Goal: Task Accomplishment & Management: Use online tool/utility

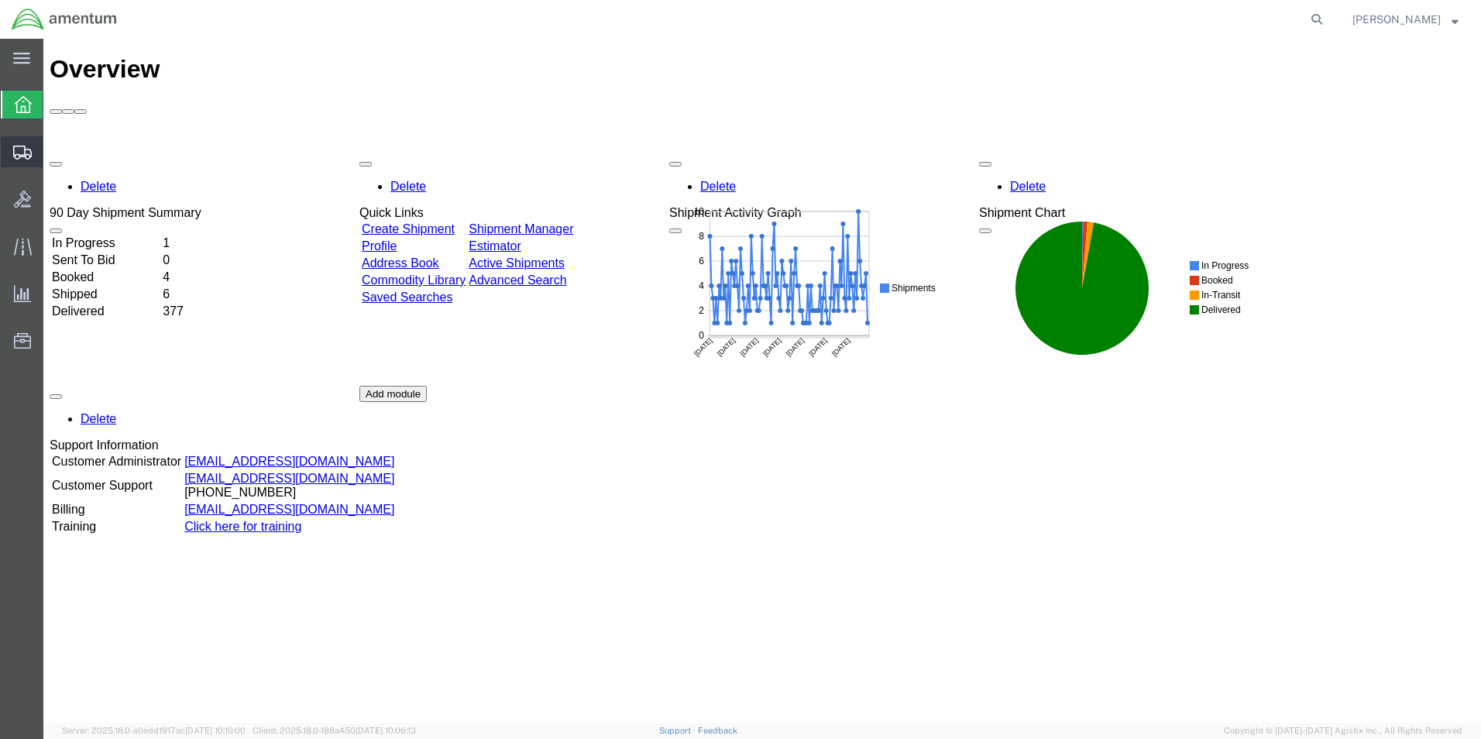
click at [0, 0] on span "Create from Template" at bounding box center [0, 0] width 0 height 0
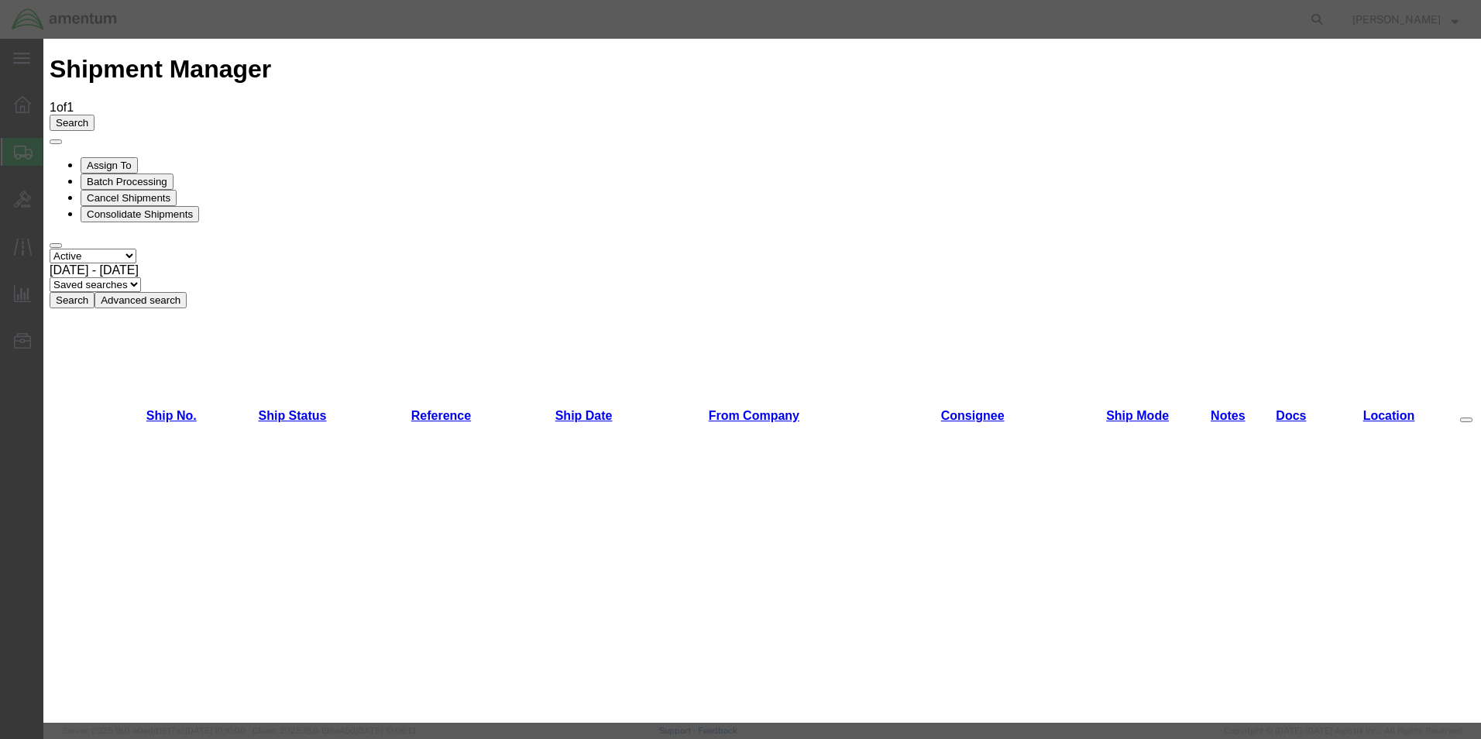
scroll to position [930, 0]
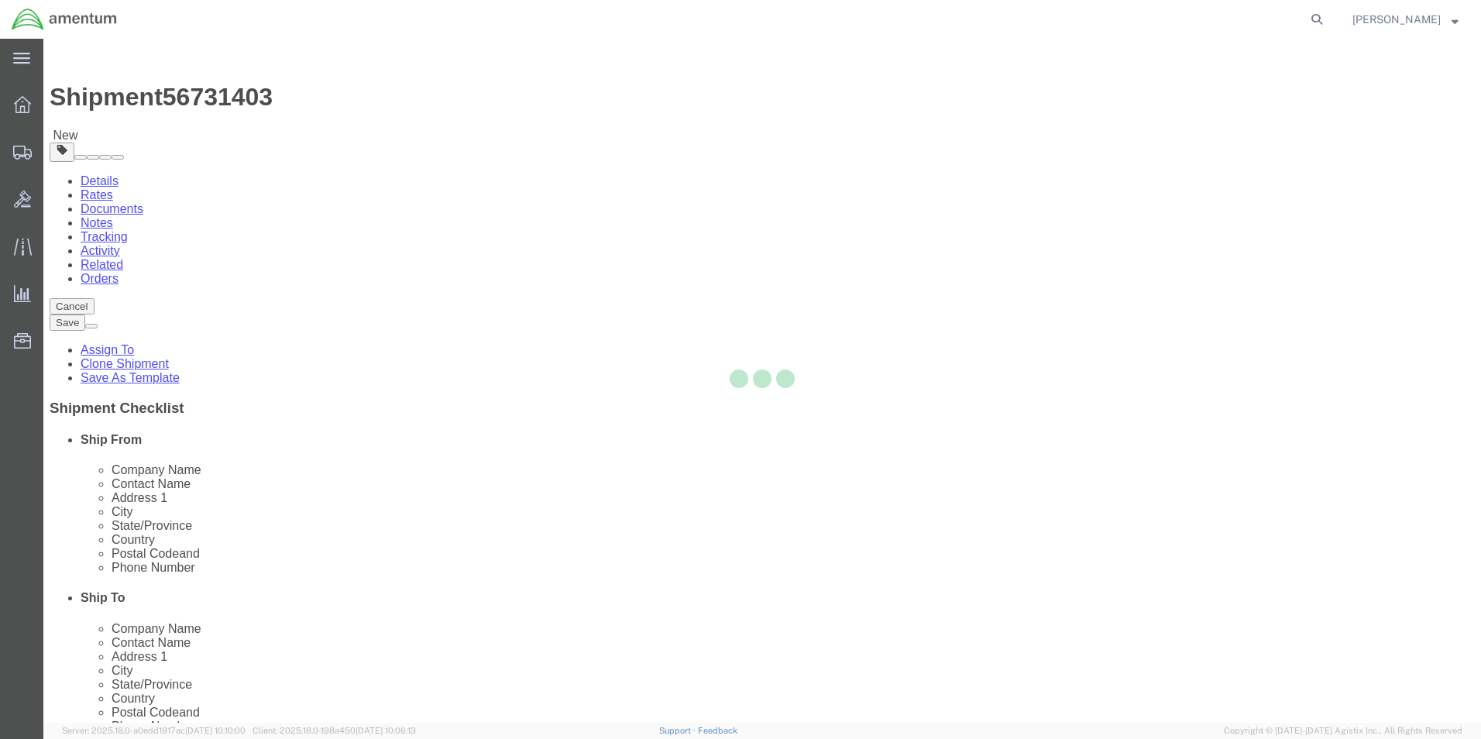
select select "49950"
select select
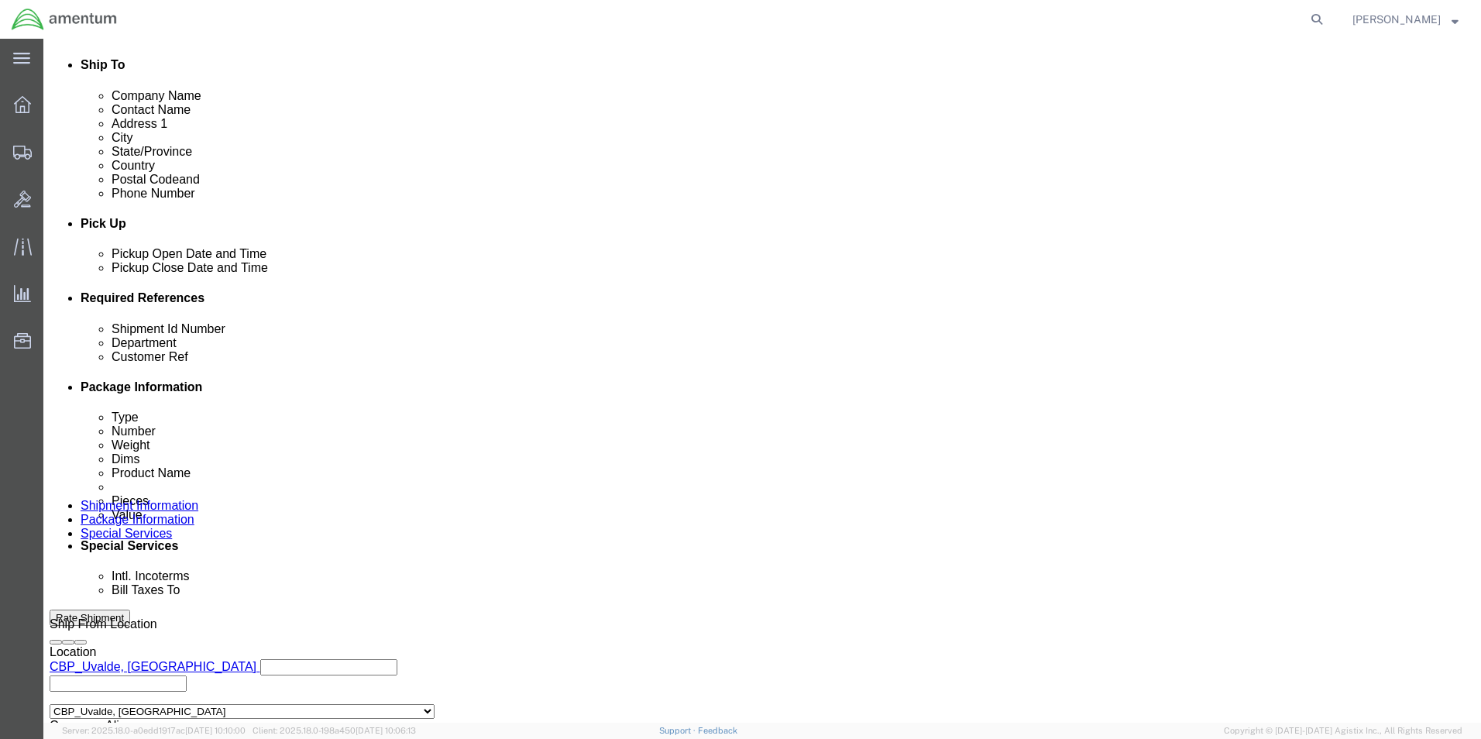
scroll to position [542, 0]
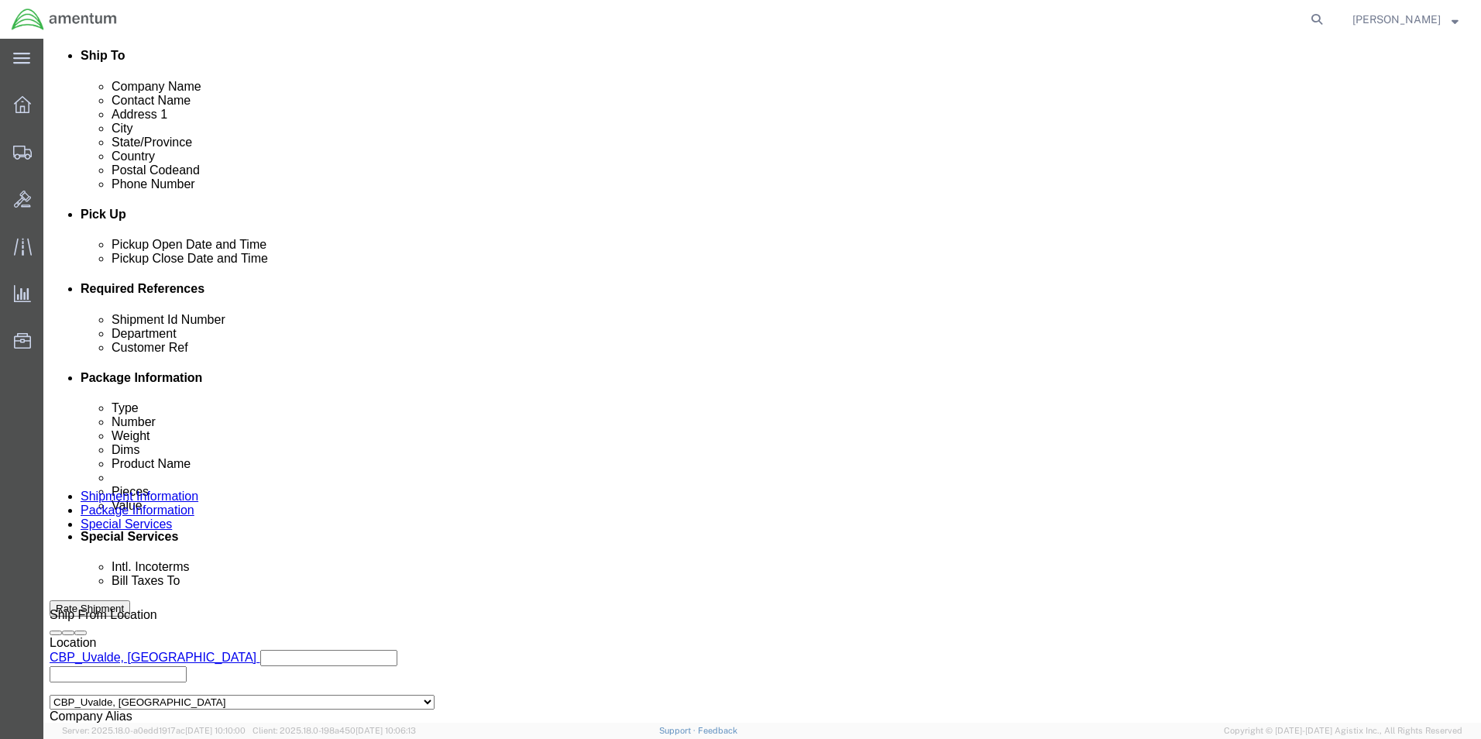
click input "704A33640021"
type input "7"
type input "a"
type input "AS350-B2-300HR-KIT"
click div "Shipment Id Number AS350-B2-300HR-KIT Department CBP Customer Ref USAGE.262942 …"
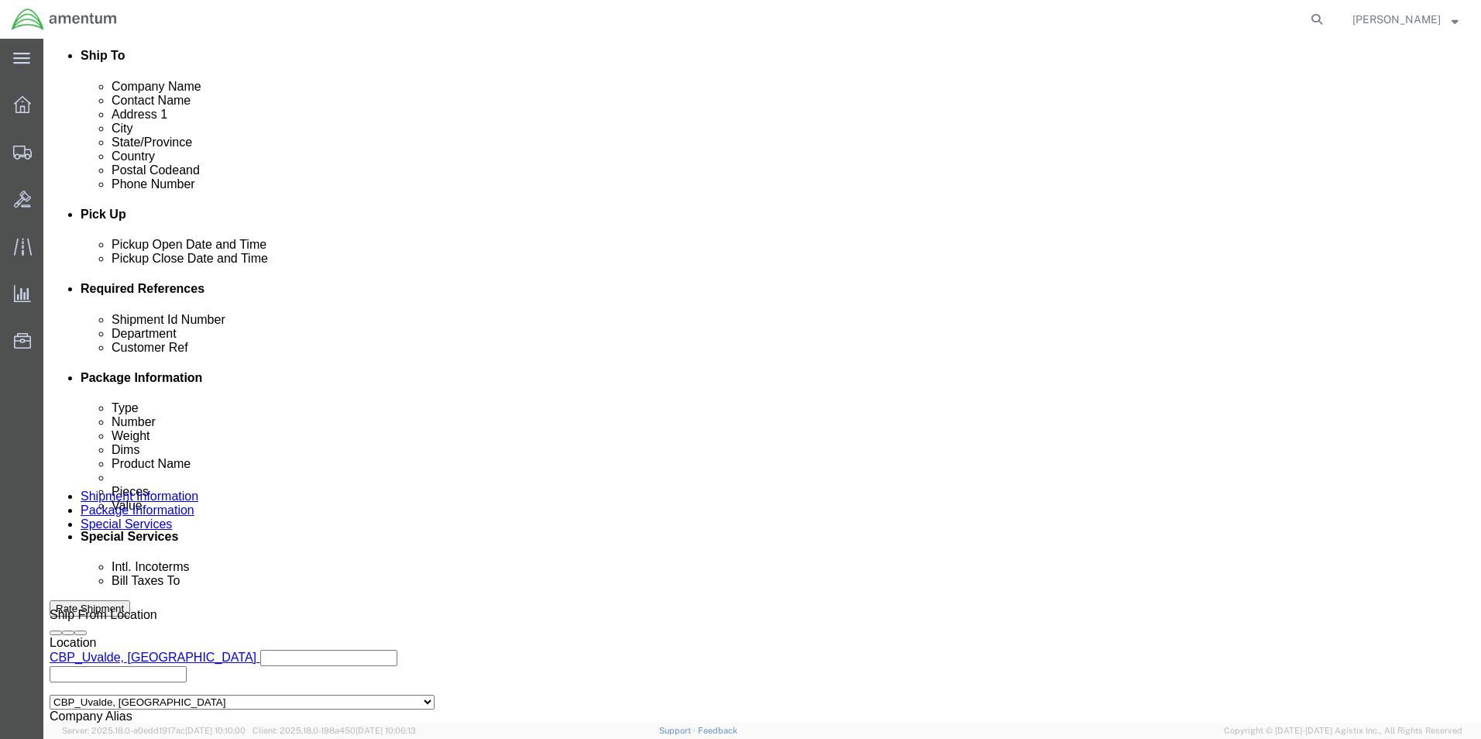
click input "USAGE.262942"
click at [1454, 19] on strong "button" at bounding box center [1455, 18] width 7 height 5
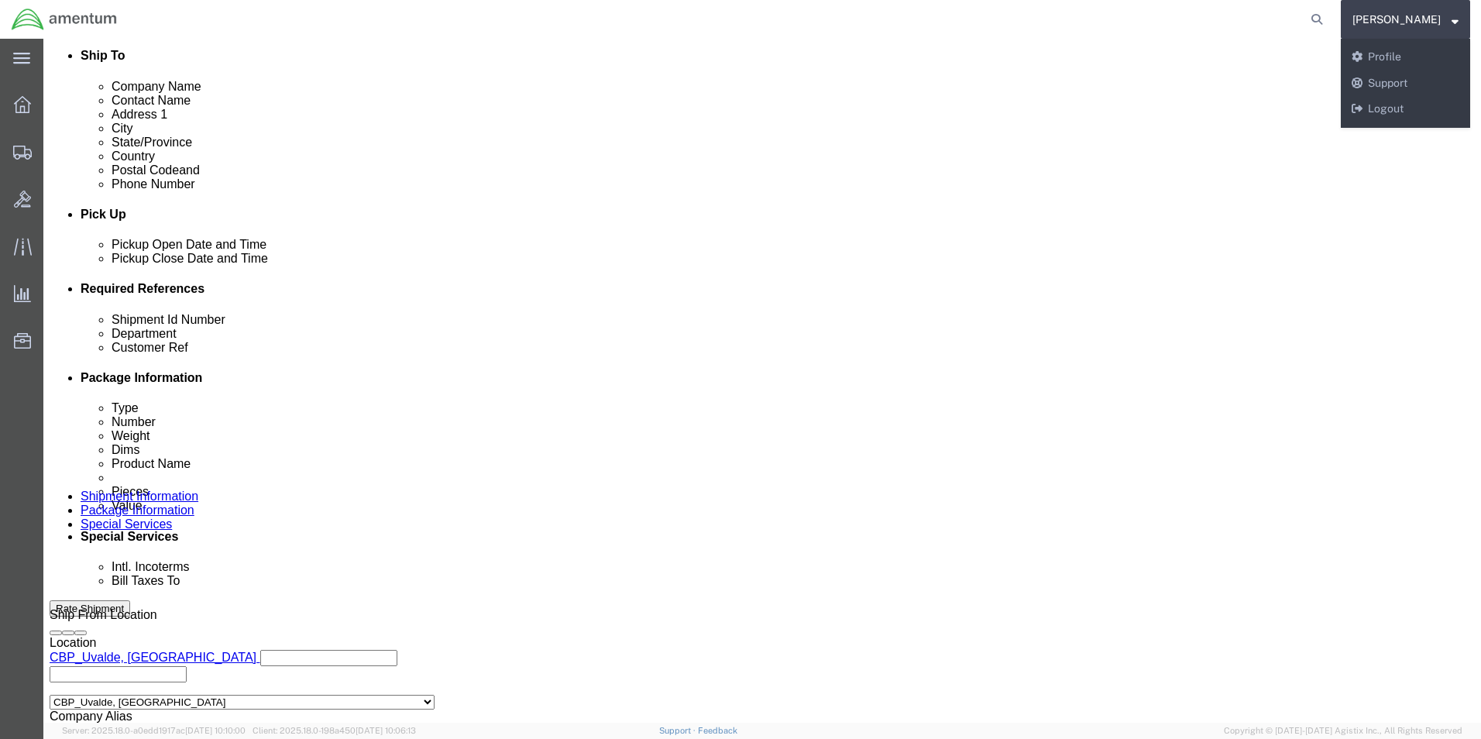
click at [804, 12] on div at bounding box center [730, 19] width 1202 height 39
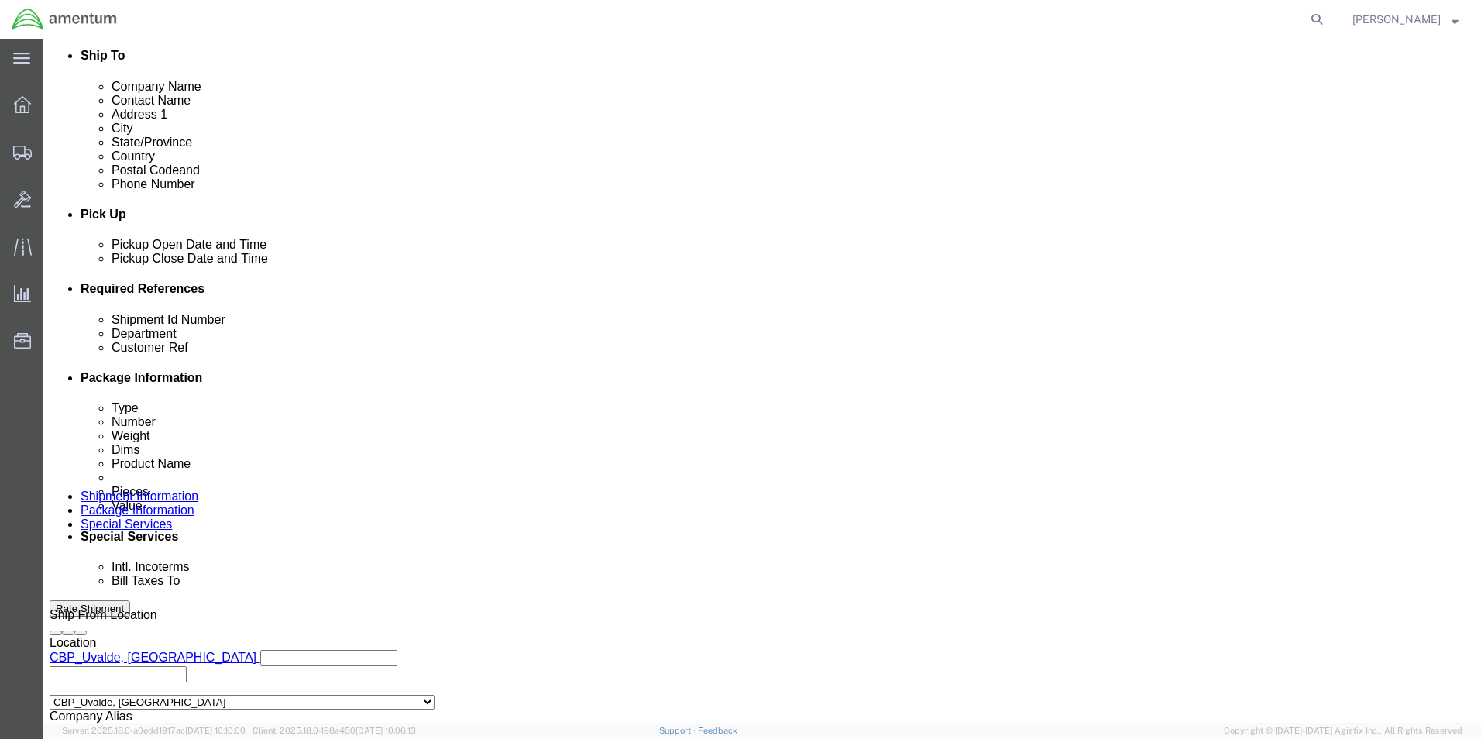
click at [1456, 22] on strong "button" at bounding box center [1455, 18] width 7 height 5
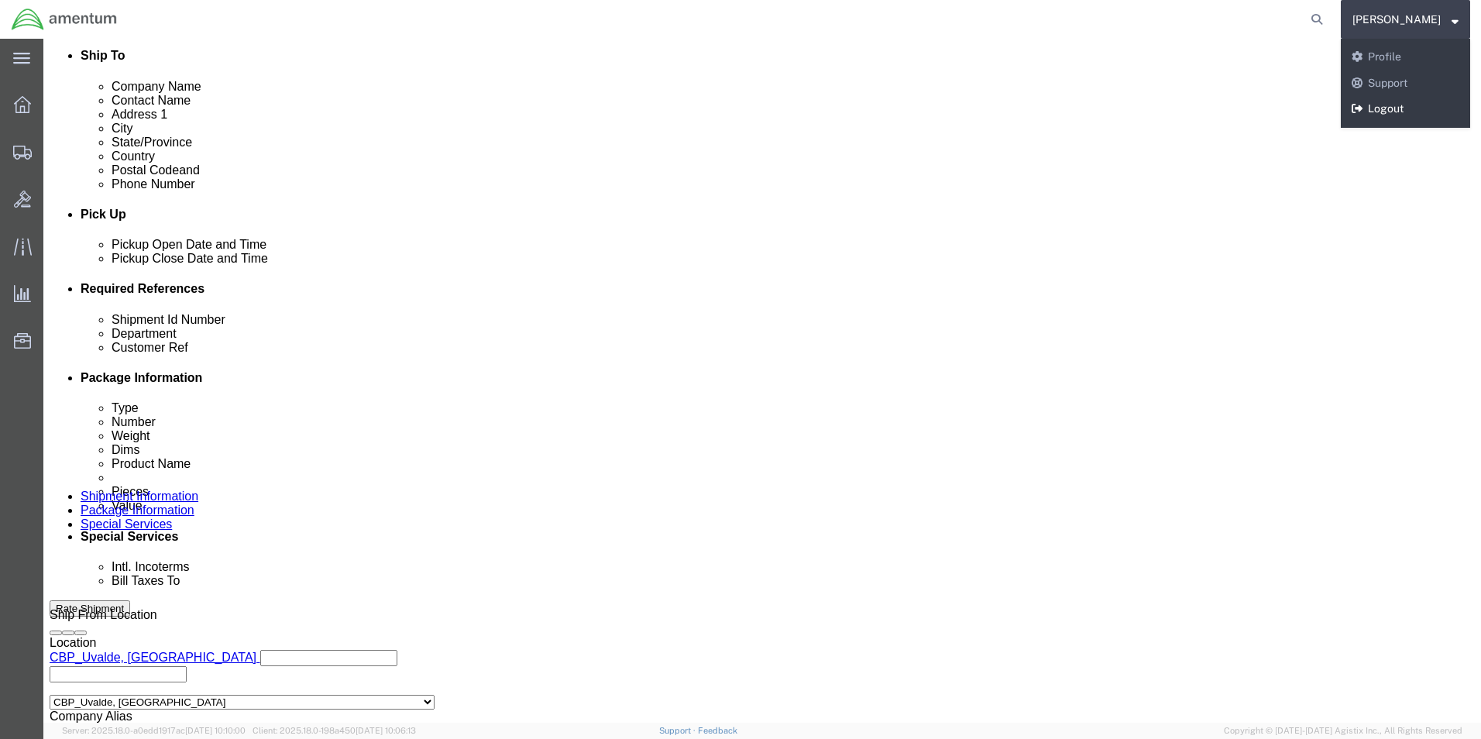
click at [1404, 103] on link "Logout" at bounding box center [1405, 109] width 129 height 26
